Goal: Task Accomplishment & Management: Manage account settings

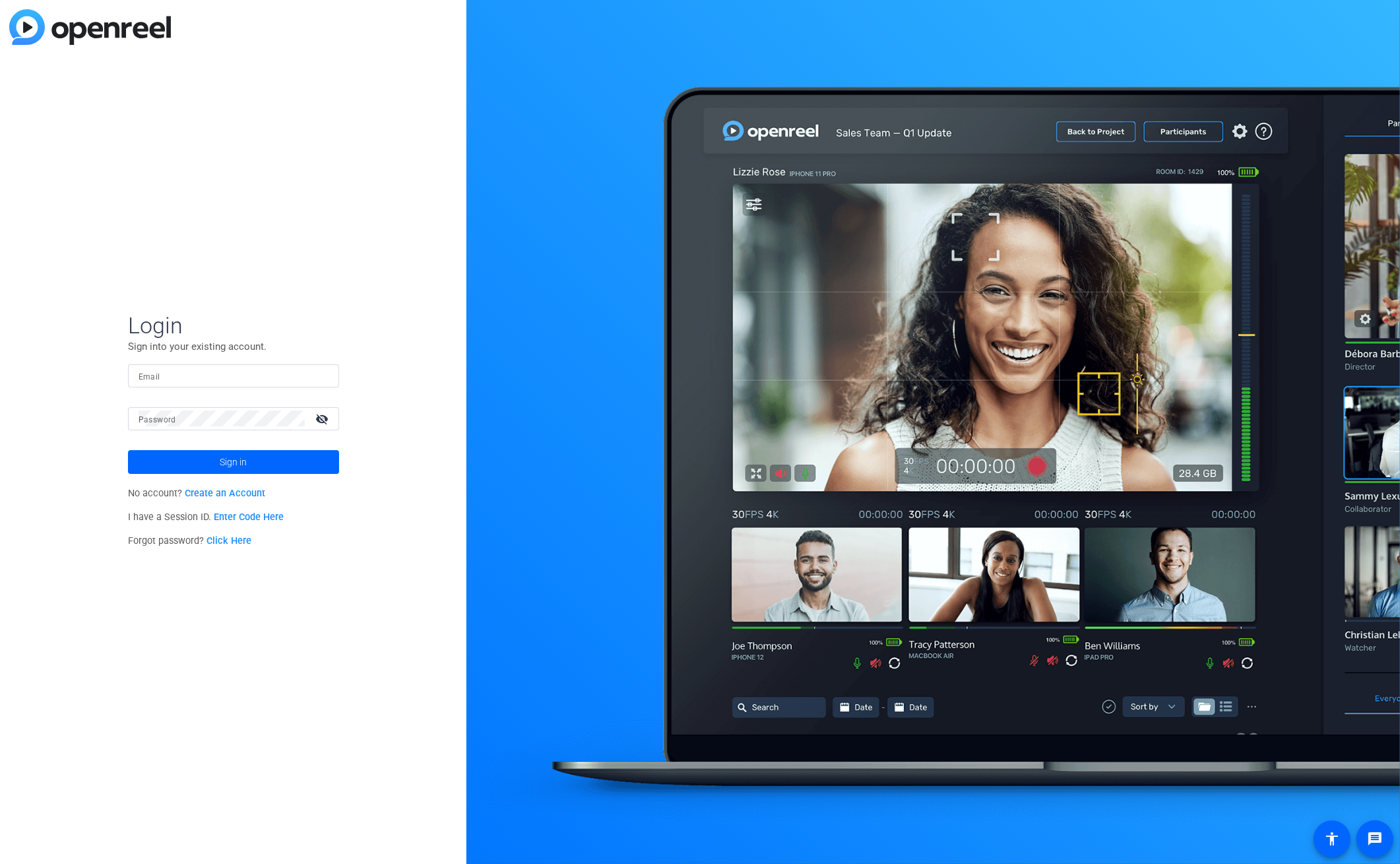
type input "[PERSON_NAME][EMAIL_ADDRESS][PERSON_NAME][PERSON_NAME][DOMAIN_NAME]"
click at [225, 460] on span "Sign in" at bounding box center [233, 462] width 27 height 33
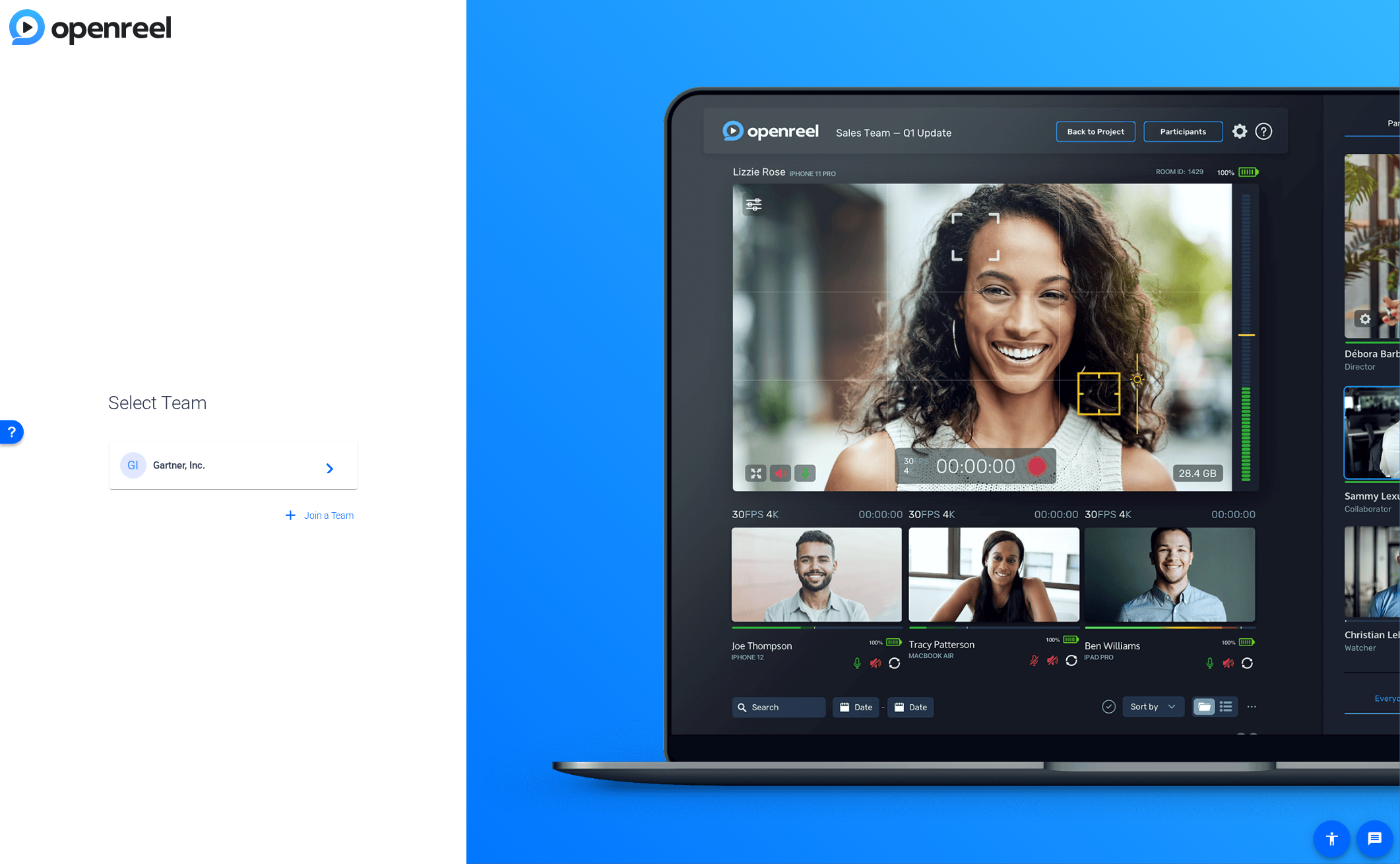
click at [230, 470] on span "Gartner, Inc." at bounding box center [235, 465] width 165 height 12
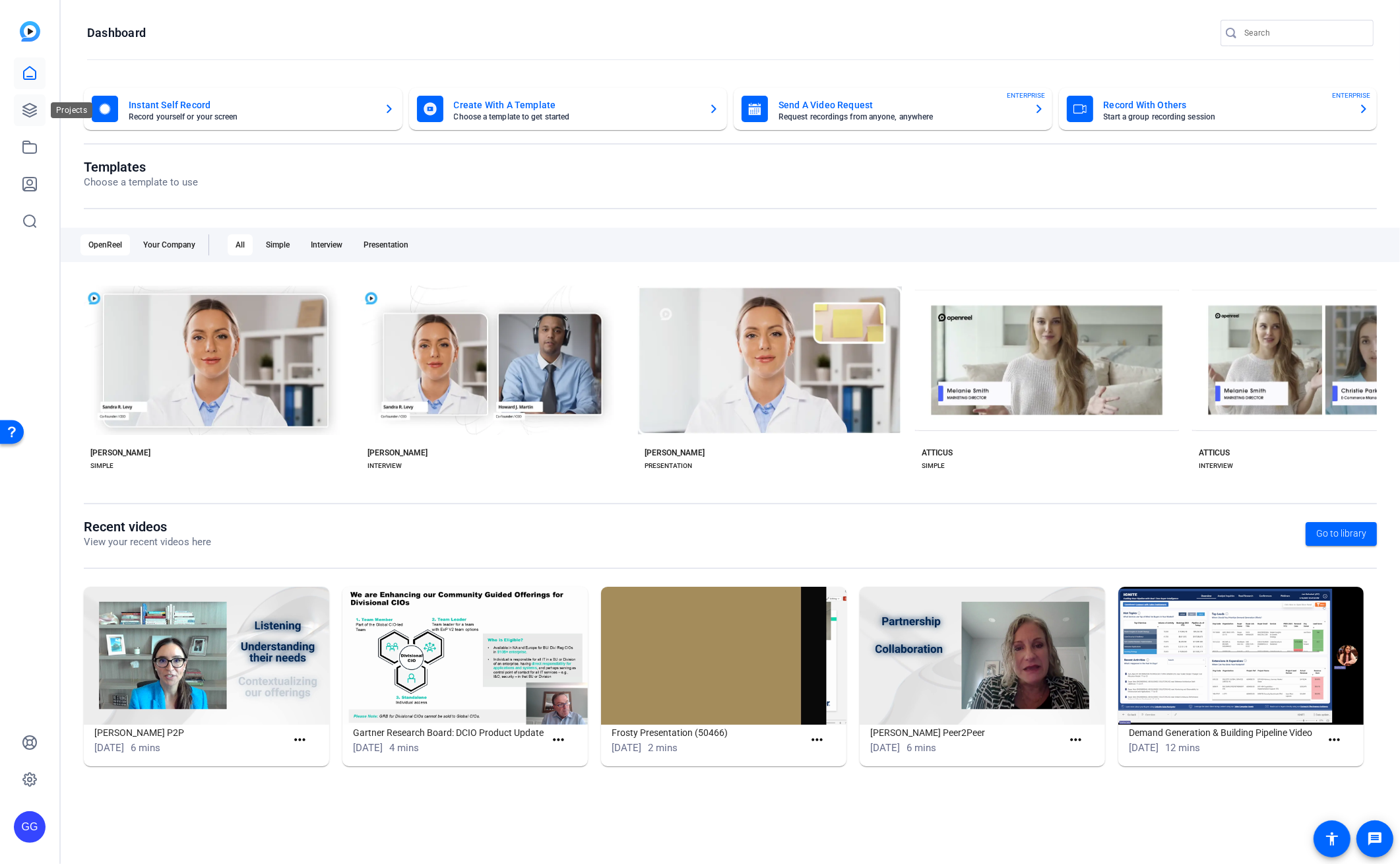
click at [29, 110] on icon at bounding box center [30, 110] width 13 height 13
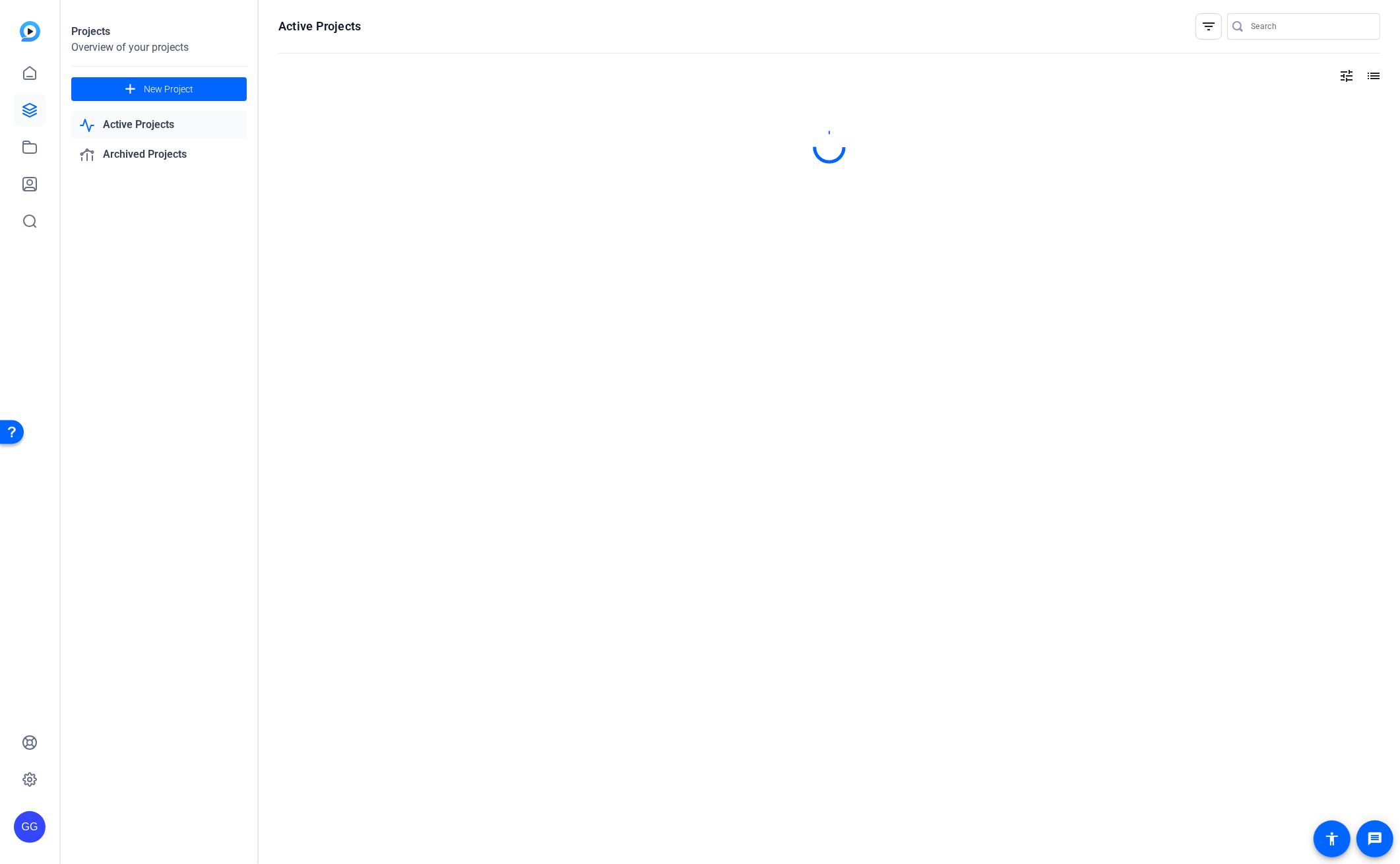
type input "[PERSON_NAME][EMAIL_ADDRESS][PERSON_NAME][PERSON_NAME][DOMAIN_NAME]"
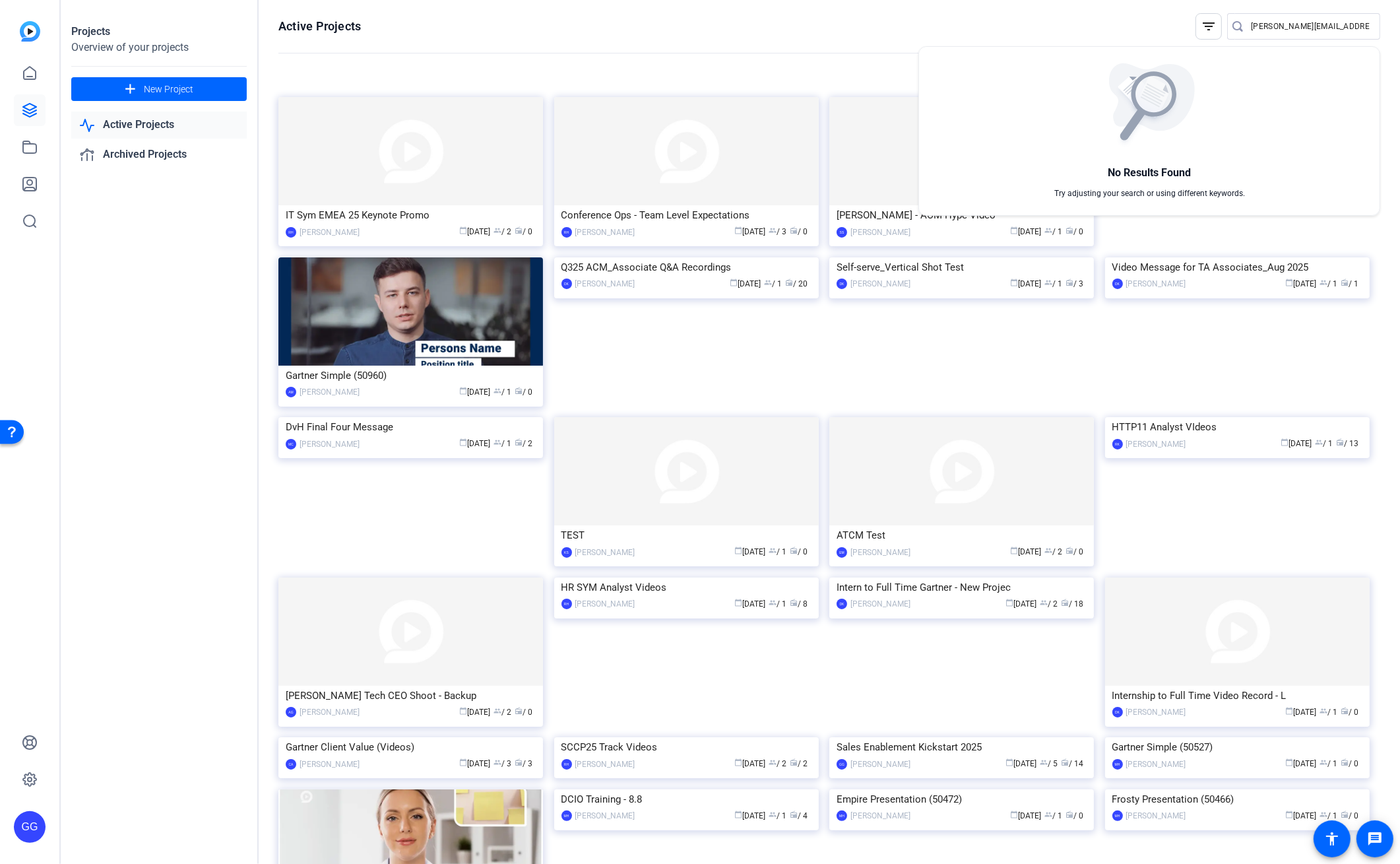
click at [891, 50] on div at bounding box center [700, 432] width 1400 height 864
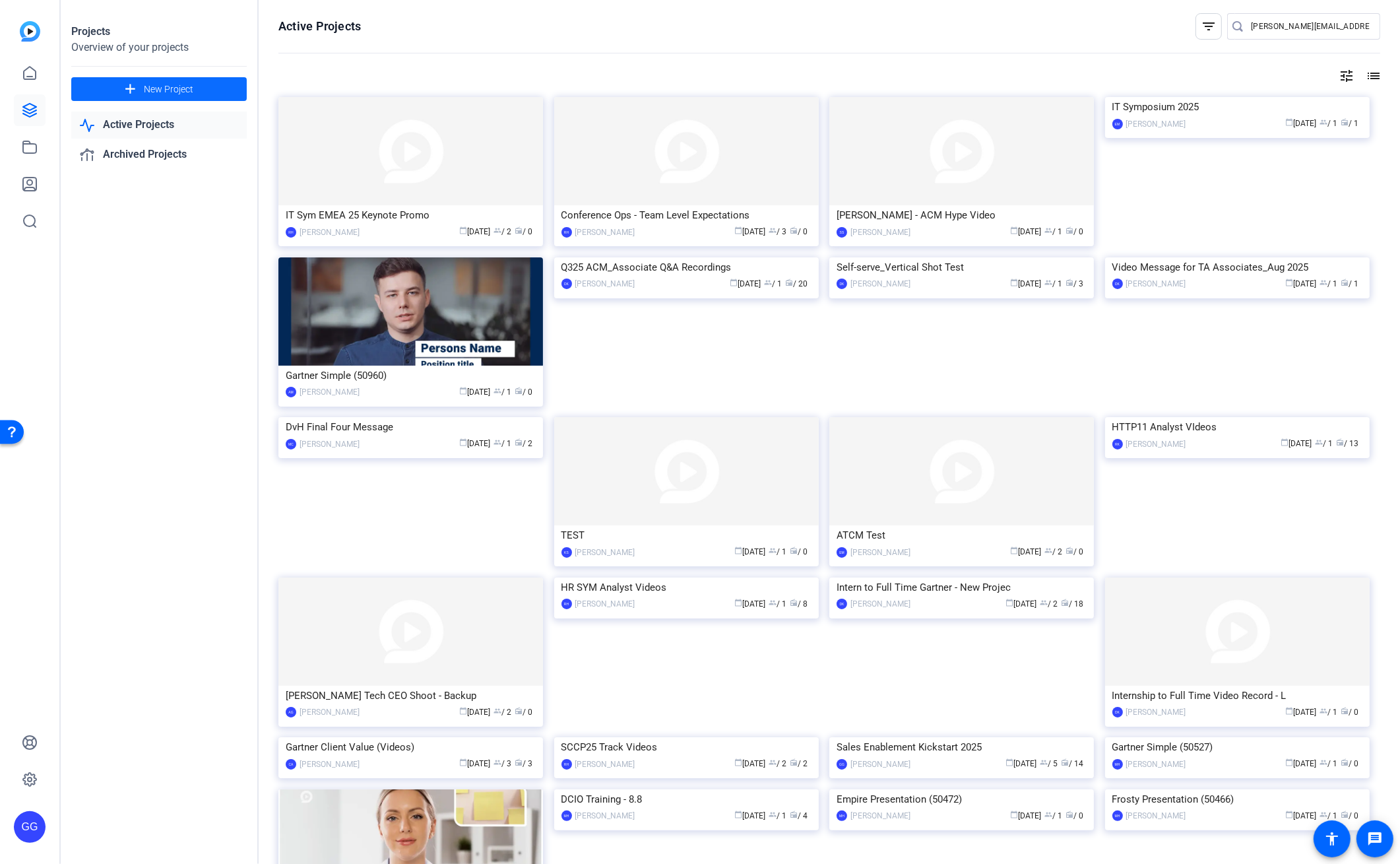
click at [136, 83] on mat-icon "add" at bounding box center [131, 89] width 17 height 17
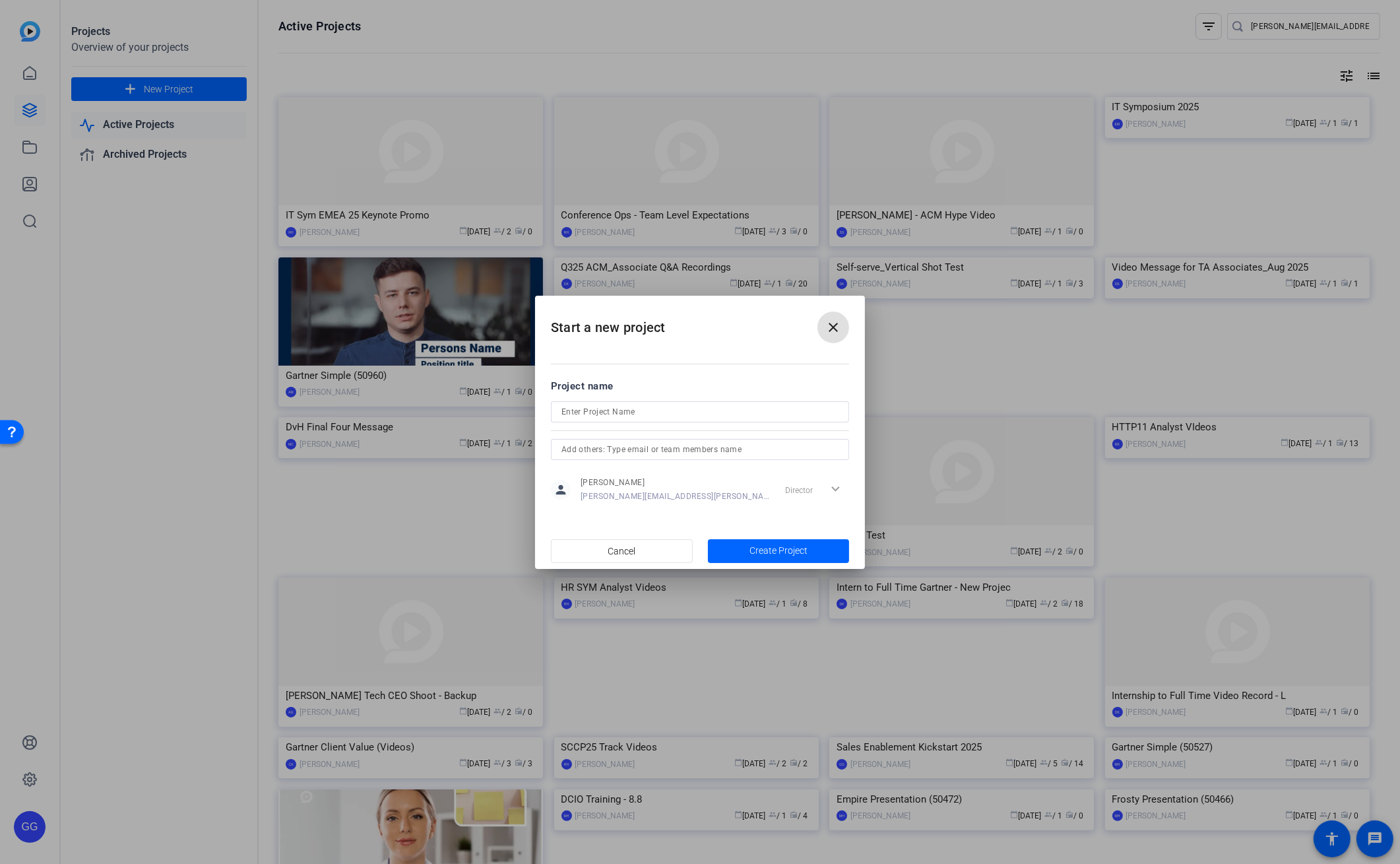
click at [618, 420] on div at bounding box center [700, 412] width 278 height 21
click at [621, 411] on input at bounding box center [700, 411] width 278 height 16
type input "GS&D Q325 Town Hall"
click at [776, 550] on span "Create Project" at bounding box center [779, 550] width 58 height 14
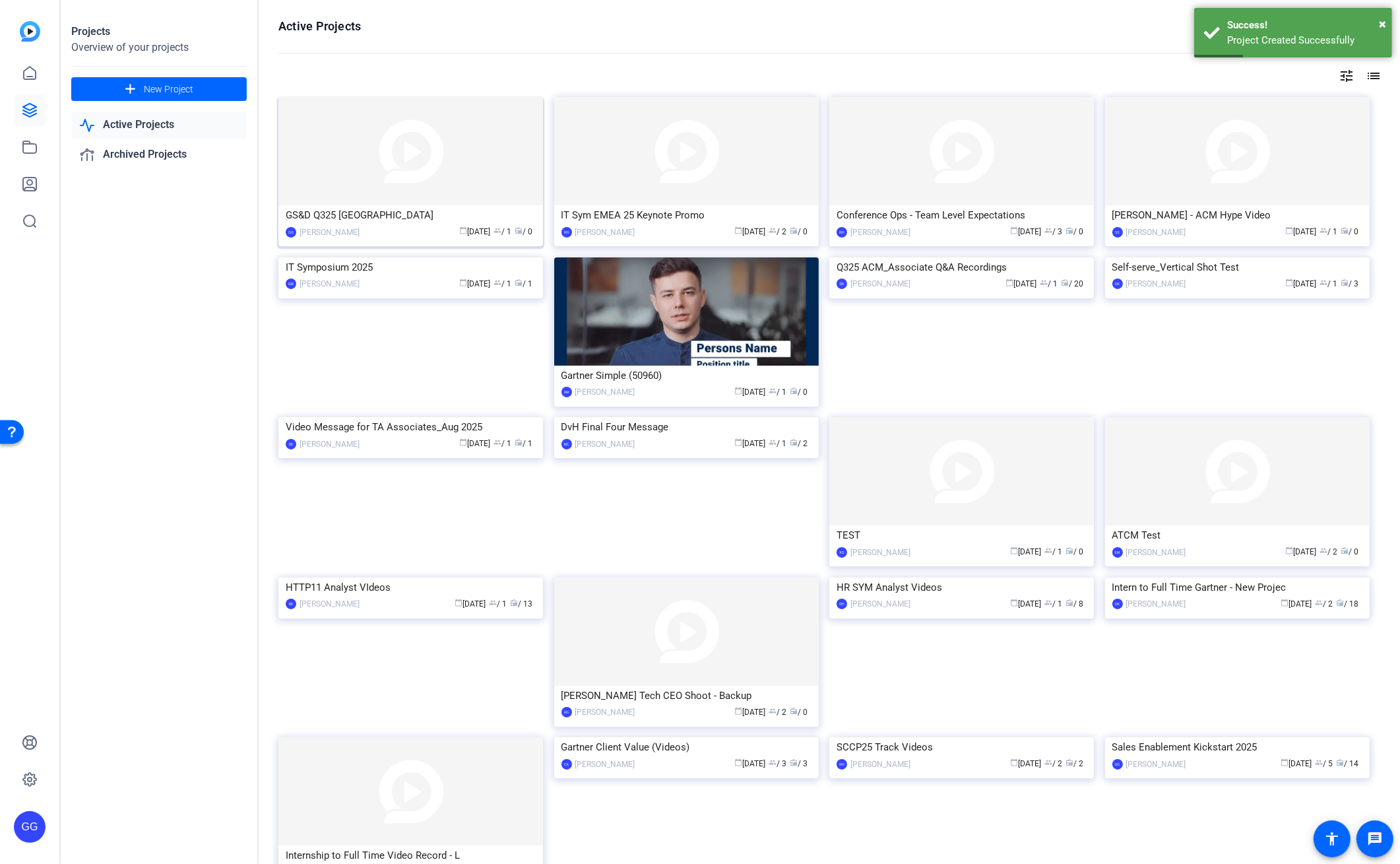
click at [372, 213] on div "GS&D Q325 Town Hall" at bounding box center [411, 215] width 250 height 20
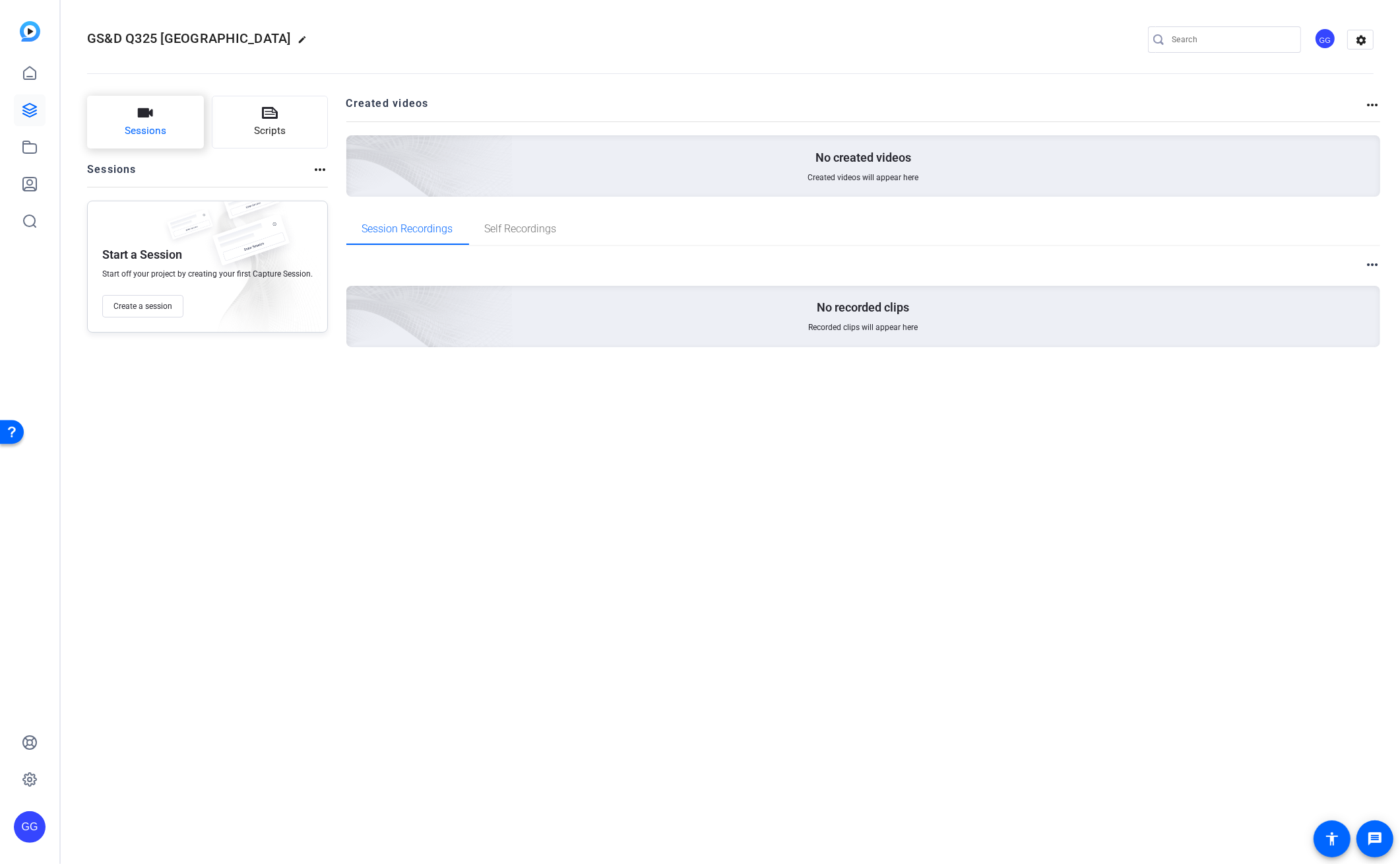
click at [156, 129] on span "Sessions" at bounding box center [145, 131] width 41 height 15
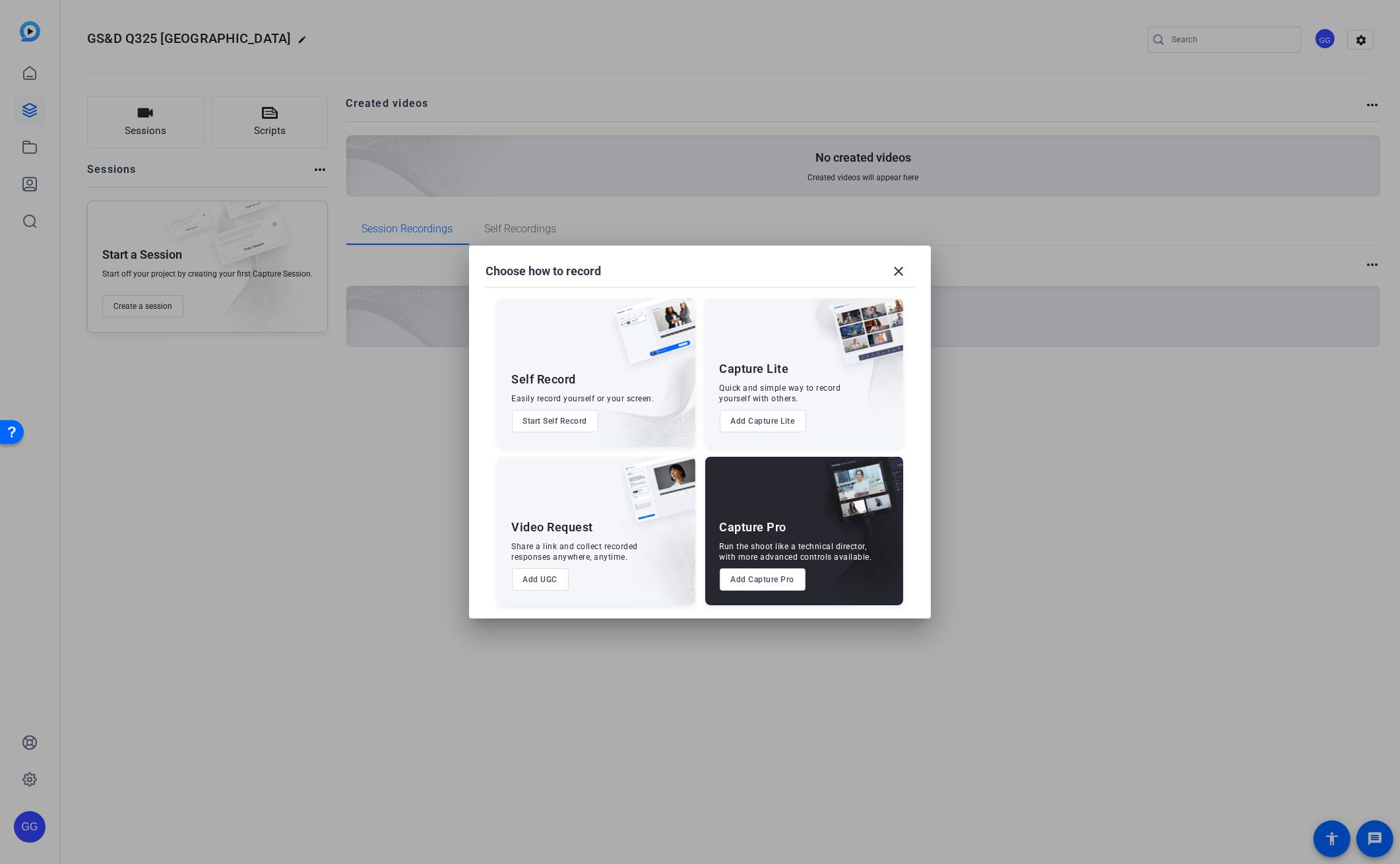
click at [528, 577] on button "Add UGC" at bounding box center [541, 579] width 58 height 22
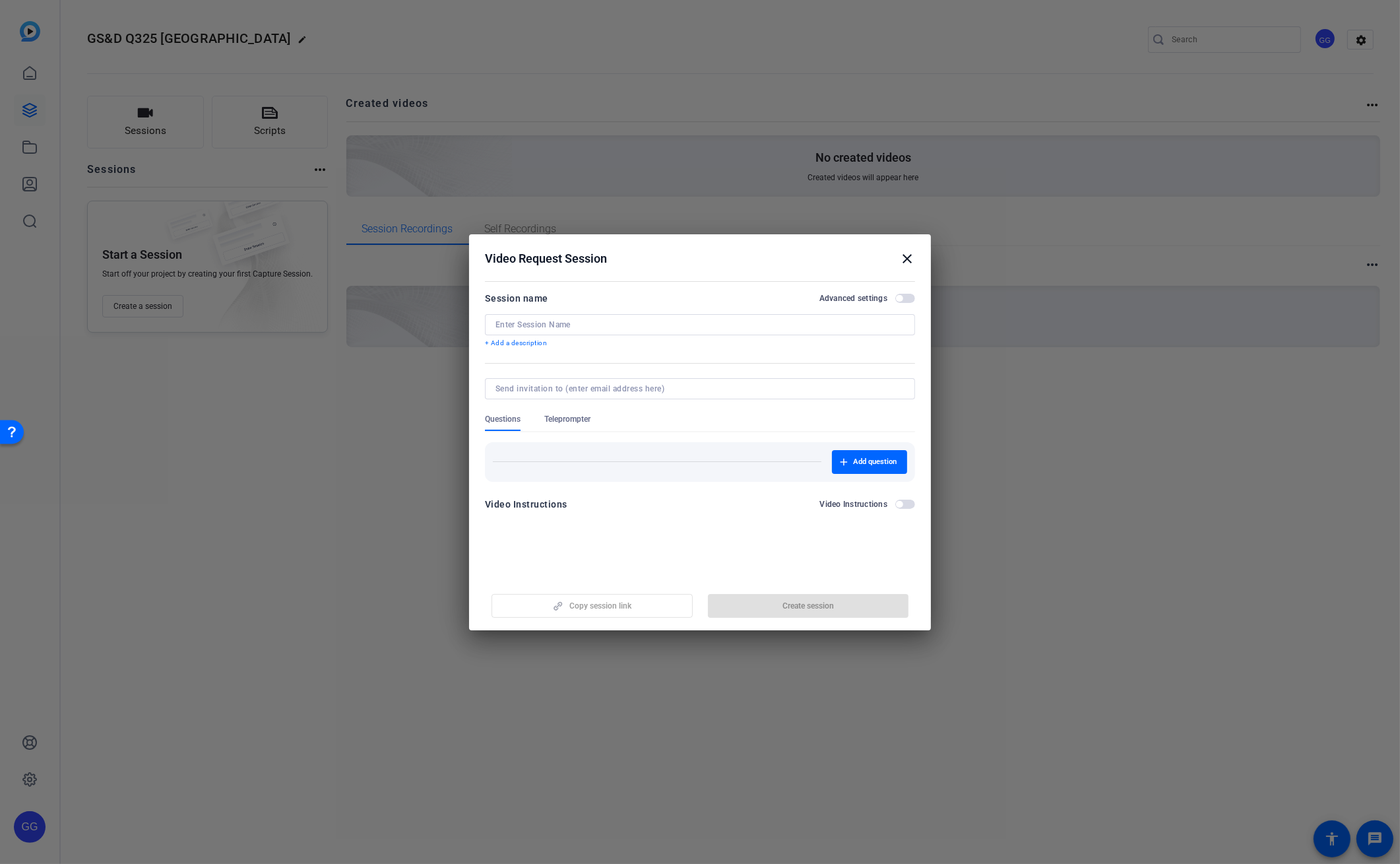
click at [667, 325] on input at bounding box center [700, 325] width 409 height 11
click at [573, 324] on input "AskGartner Success | GS&D [GEOGRAPHIC_DATA]" at bounding box center [700, 325] width 409 height 11
type input "AskGartner Success | GS&D [GEOGRAPHIC_DATA]"
click at [903, 301] on span "button" at bounding box center [905, 298] width 20 height 9
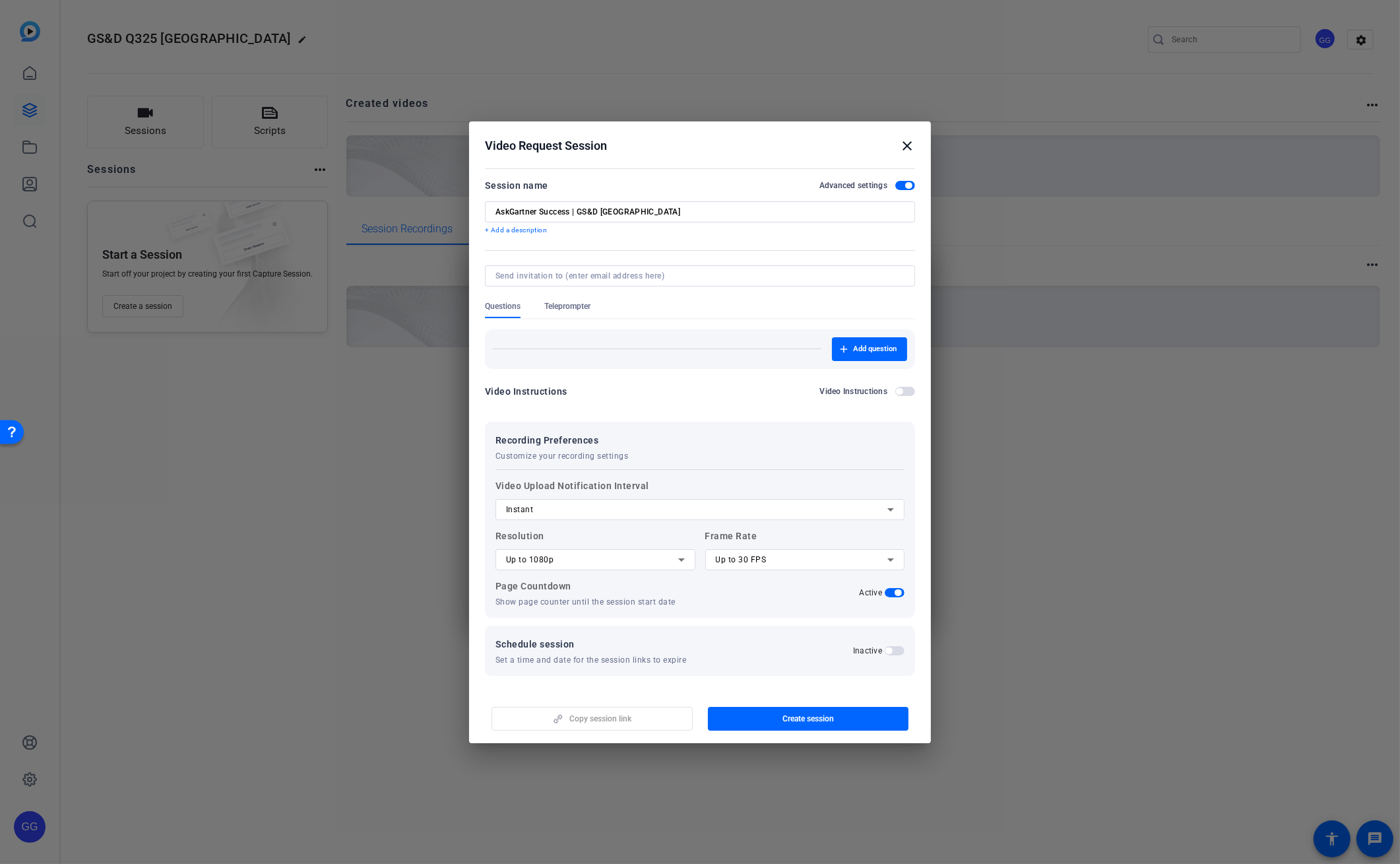
click at [669, 557] on div "Up to 1080p" at bounding box center [592, 559] width 173 height 16
click at [566, 627] on mat-option "Up to 4K" at bounding box center [596, 628] width 200 height 21
click at [816, 558] on div "Up to 30 FPS" at bounding box center [802, 559] width 173 height 16
click at [783, 580] on mat-option "Up to 24 FPS" at bounding box center [805, 586] width 200 height 21
click at [747, 603] on div "Page Countdown Show page counter until the session start date Active" at bounding box center [700, 592] width 409 height 29
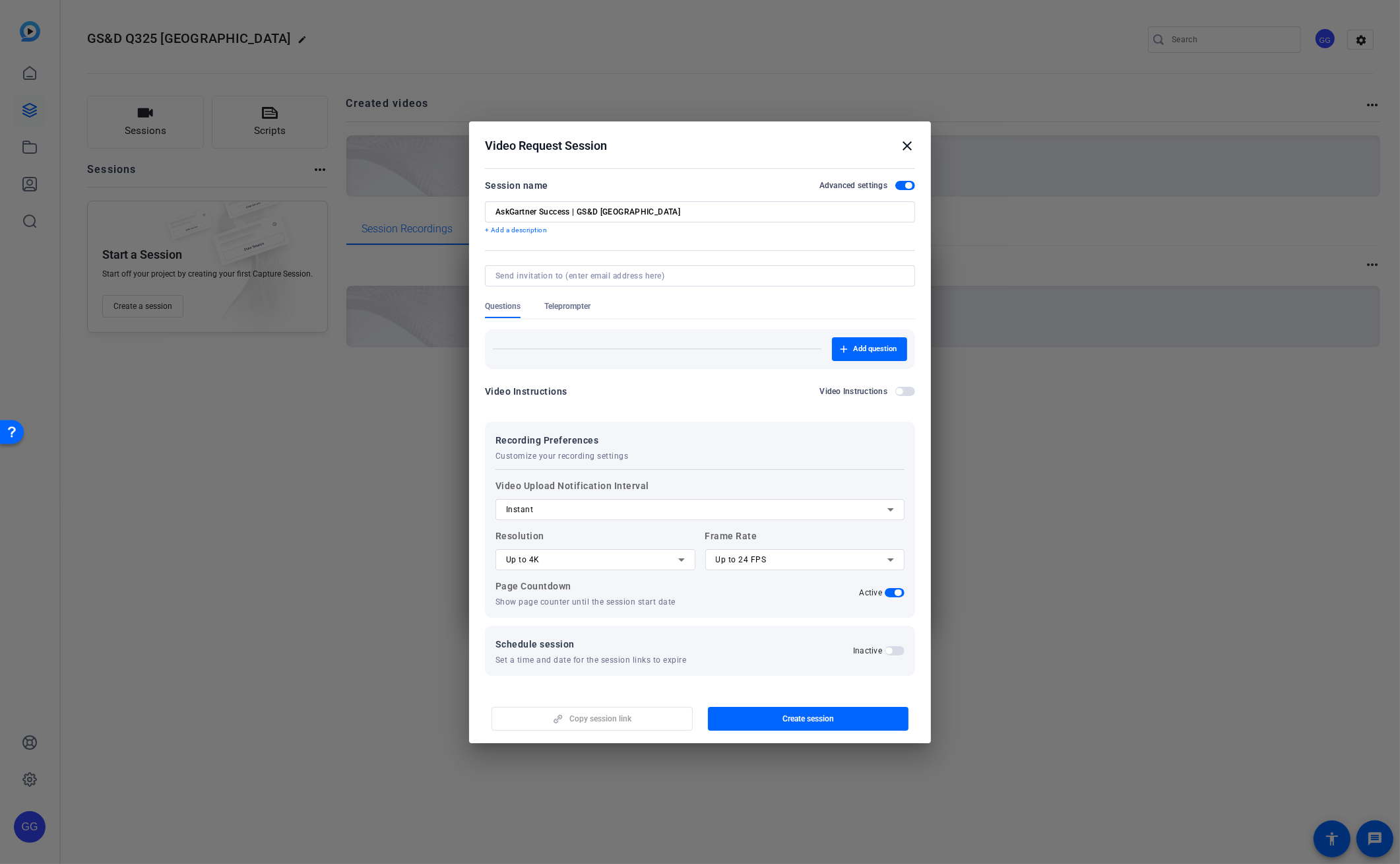
click at [901, 594] on span "button" at bounding box center [898, 592] width 7 height 7
click at [580, 306] on span "Teleprompter" at bounding box center [567, 306] width 46 height 11
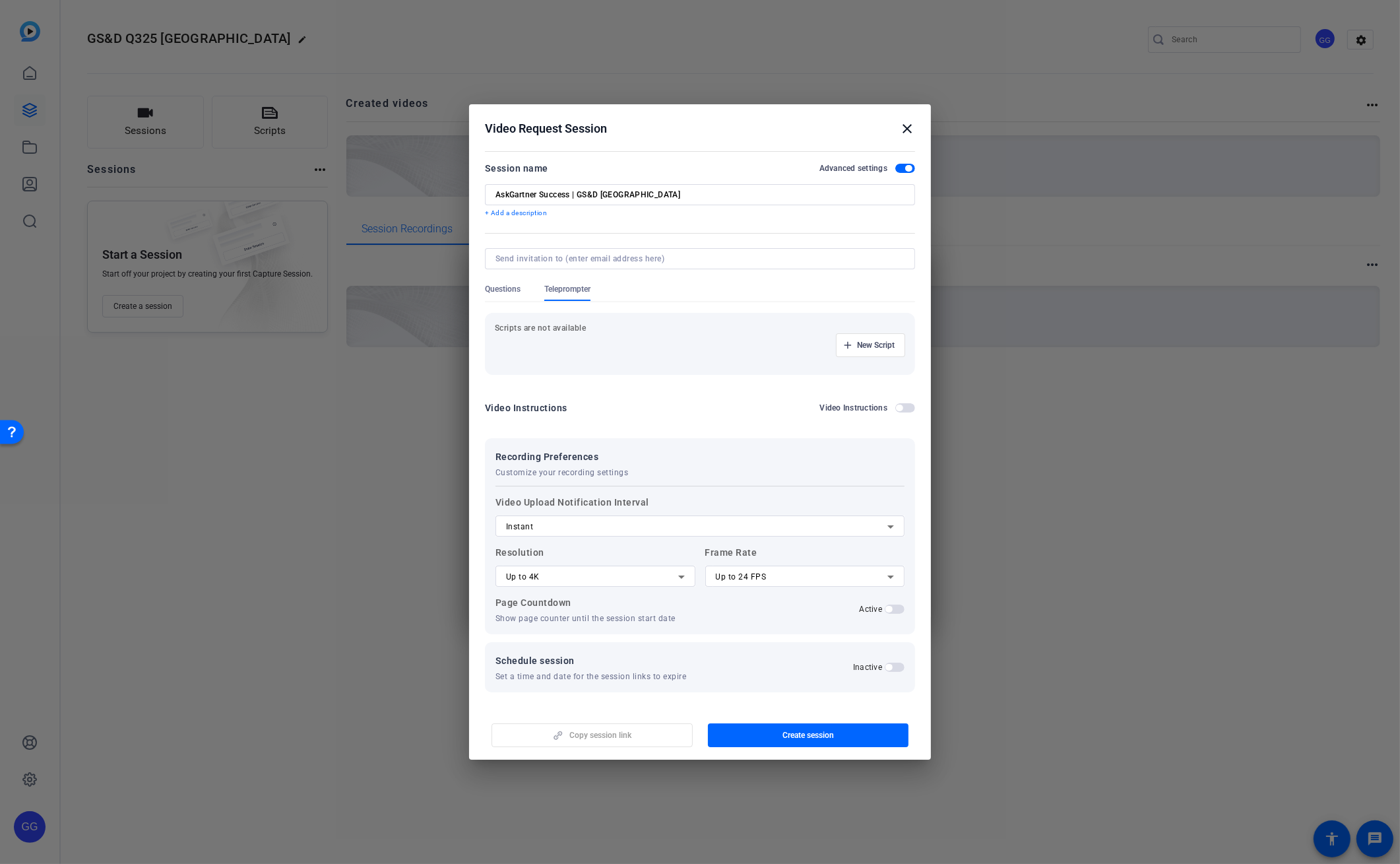
click at [507, 287] on span "Questions" at bounding box center [502, 289] width 36 height 11
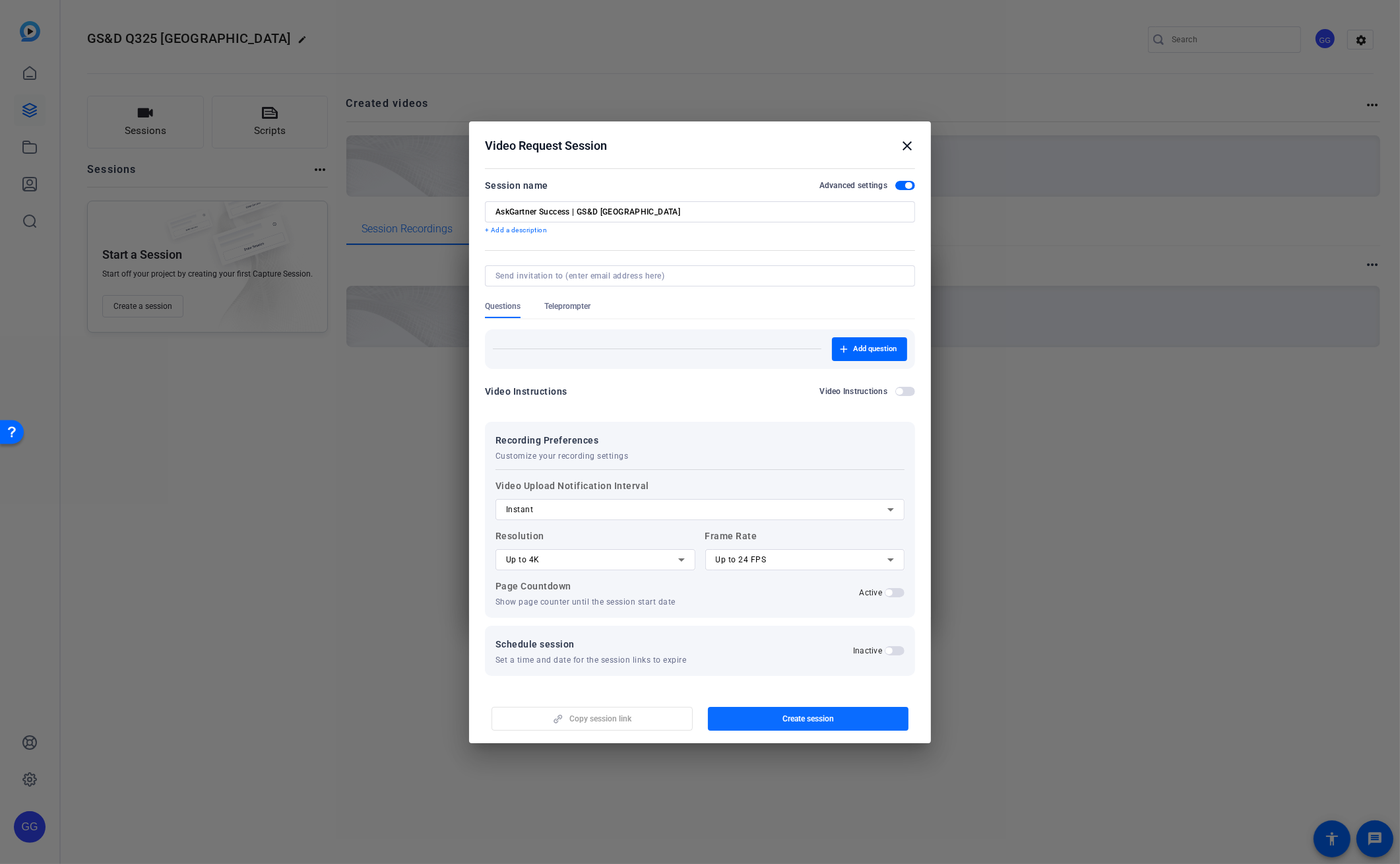
click at [805, 715] on span "Create session" at bounding box center [809, 719] width 51 height 11
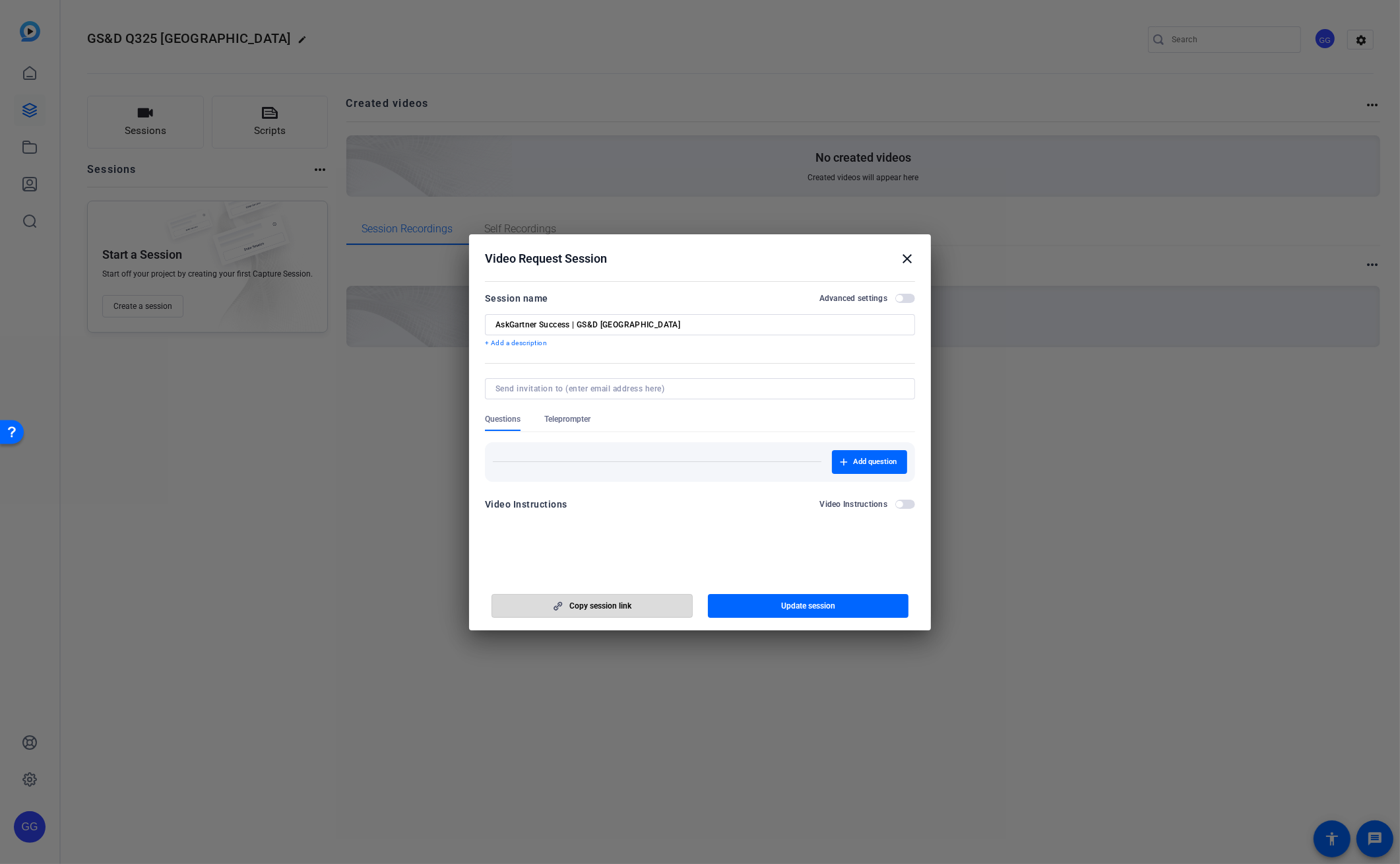
click at [621, 605] on span "Copy session link" at bounding box center [600, 605] width 62 height 11
click at [907, 258] on mat-icon "close" at bounding box center [907, 259] width 16 height 16
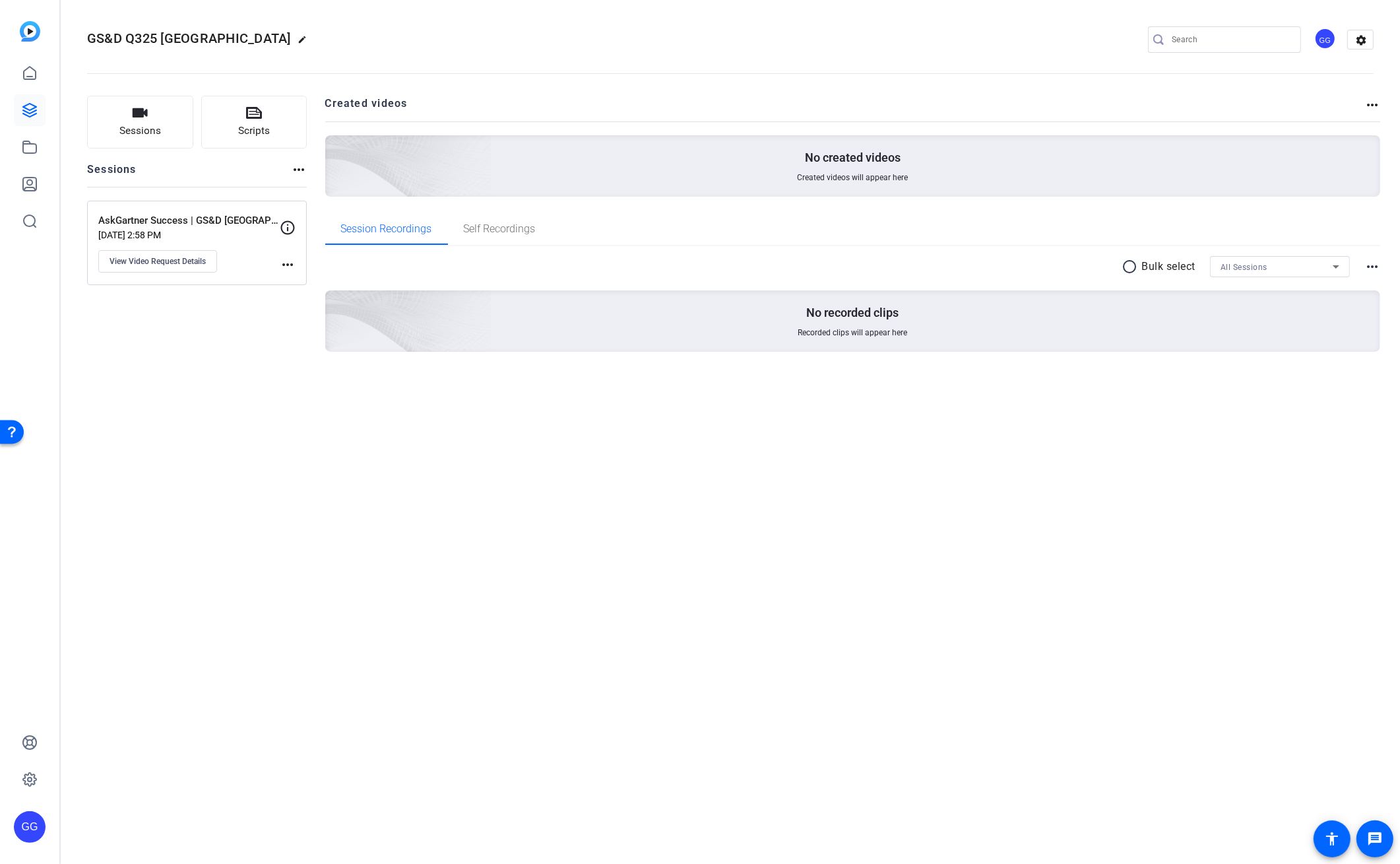
click at [985, 484] on div "GS&D Q325 Town Hall edit GG settings Sessions Scripts Sessions more_horiz AskGa…" at bounding box center [731, 432] width 1340 height 864
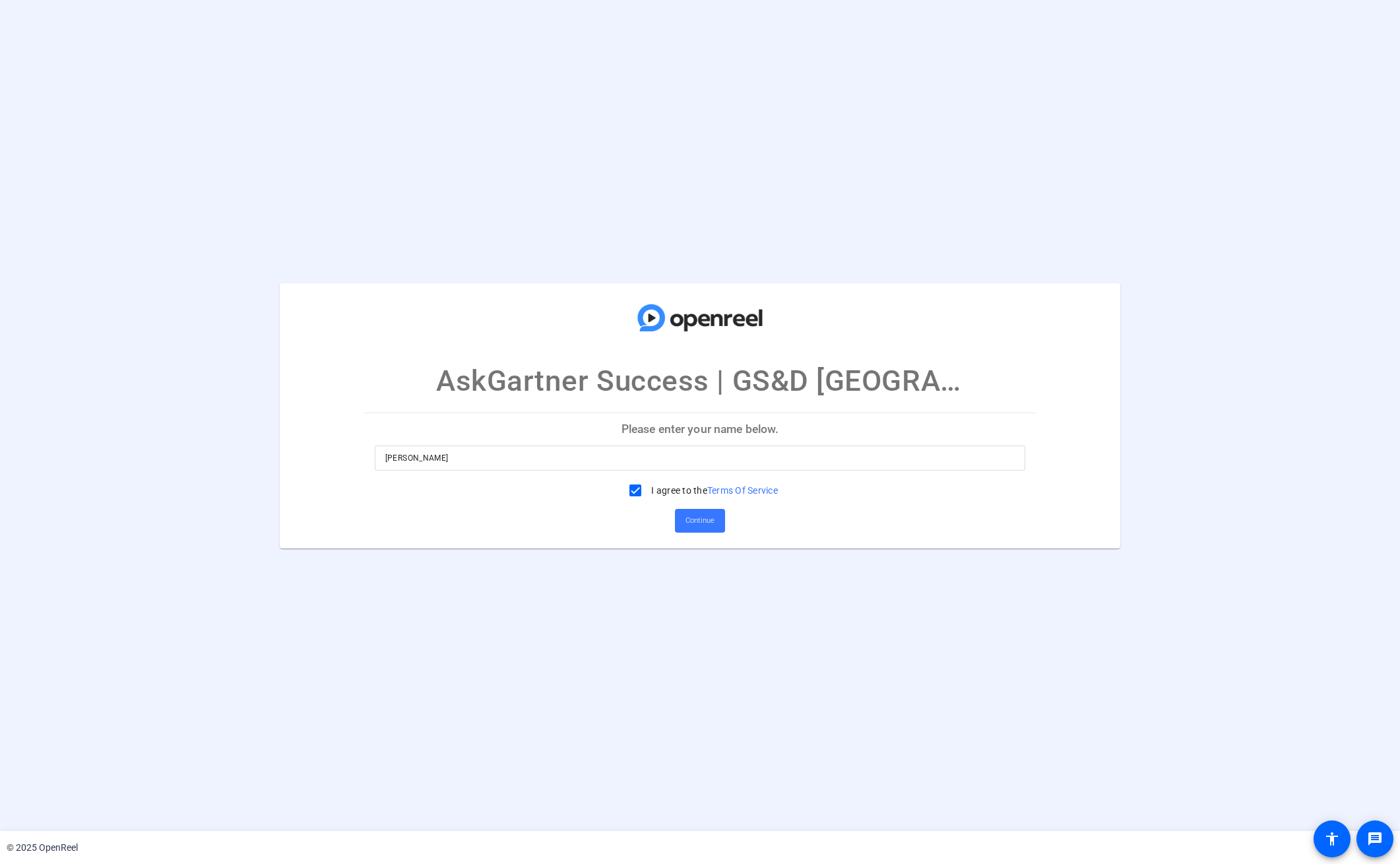
type input "[PERSON_NAME][EMAIL_ADDRESS][PERSON_NAME][PERSON_NAME][DOMAIN_NAME]"
